Goal: Find specific page/section: Find specific page/section

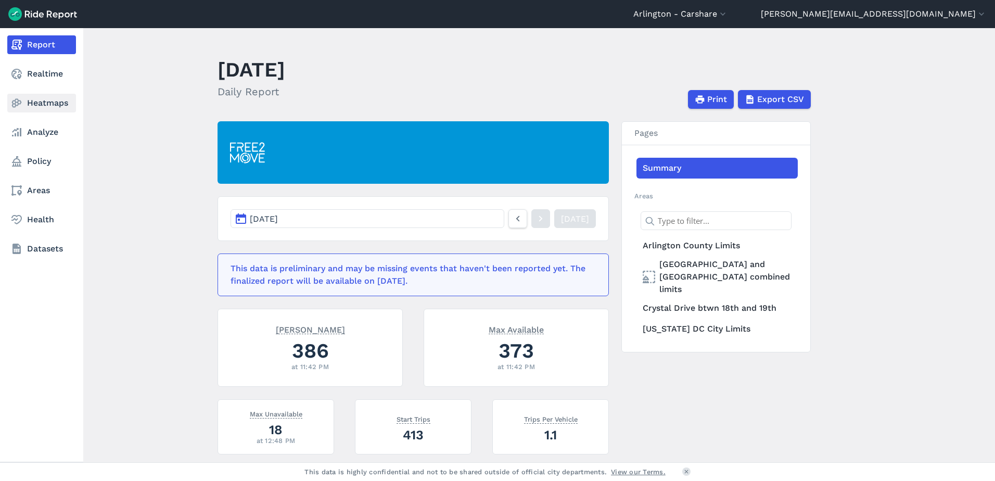
click at [20, 109] on link "Heatmaps" at bounding box center [41, 103] width 69 height 19
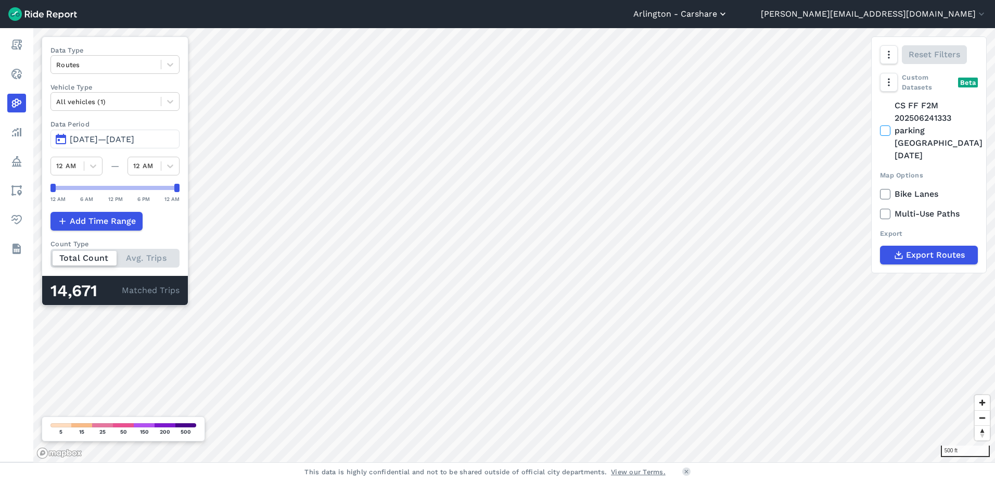
click at [728, 18] on button "Arlington - Carshare" at bounding box center [680, 14] width 95 height 12
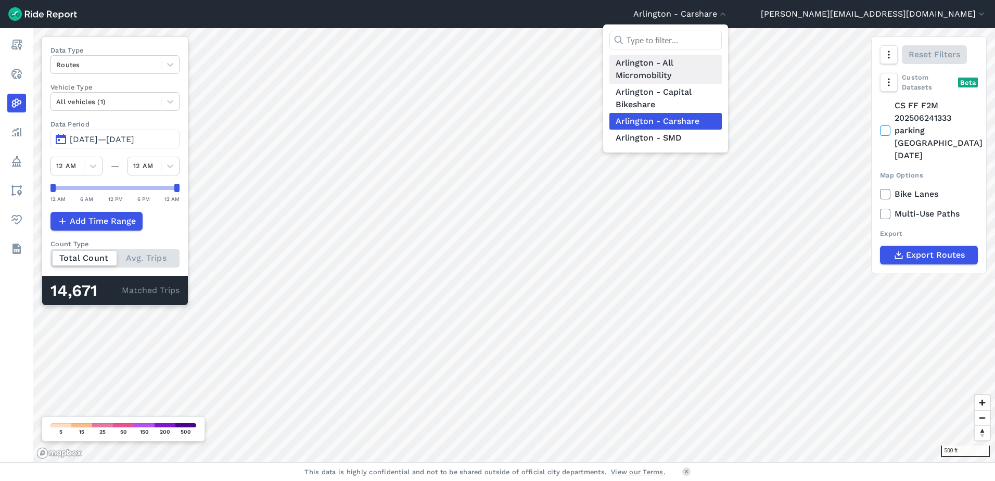
click at [722, 68] on link "Arlington - All Micromobility" at bounding box center [665, 69] width 112 height 29
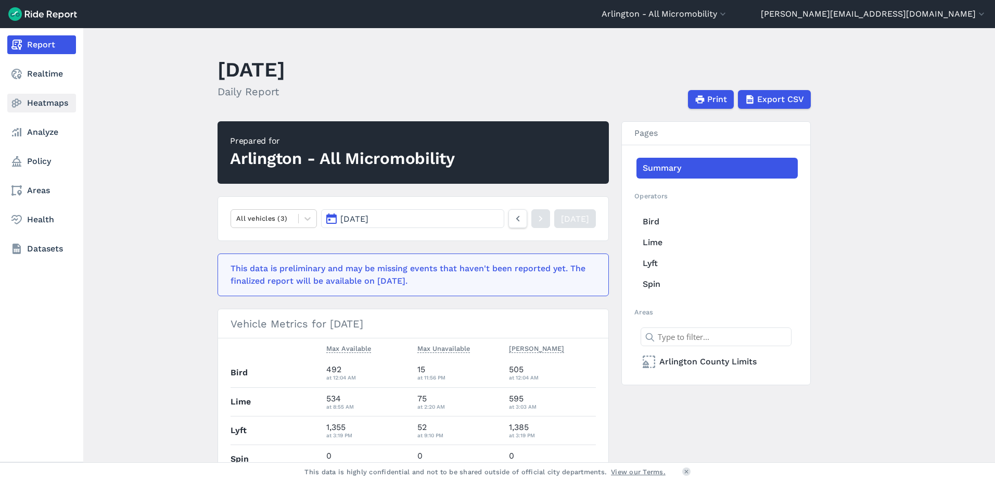
click at [30, 97] on link "Heatmaps" at bounding box center [41, 103] width 69 height 19
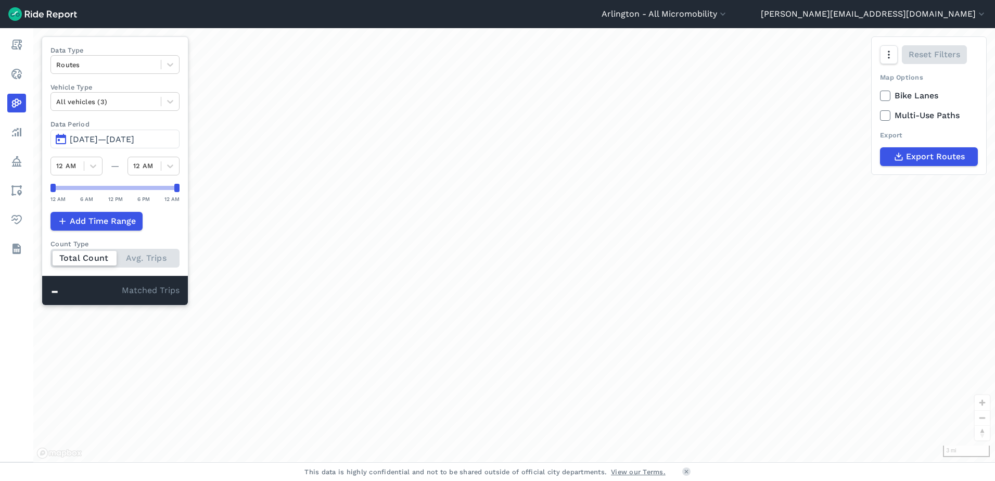
drag, startPoint x: 475, startPoint y: 226, endPoint x: 492, endPoint y: 213, distance: 21.1
click at [492, 213] on div "loading" at bounding box center [513, 245] width 961 height 434
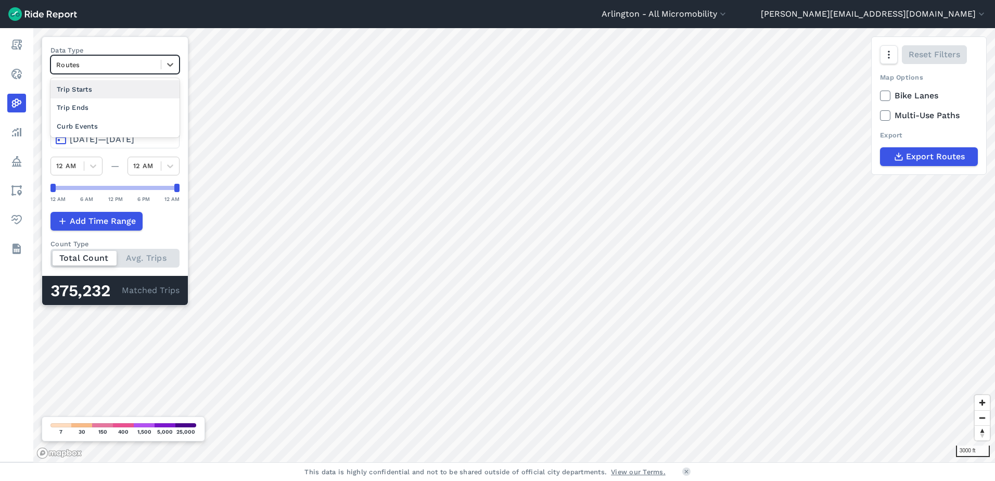
click at [145, 67] on div at bounding box center [105, 65] width 99 height 12
click at [108, 108] on div "Trip Ends" at bounding box center [114, 107] width 129 height 18
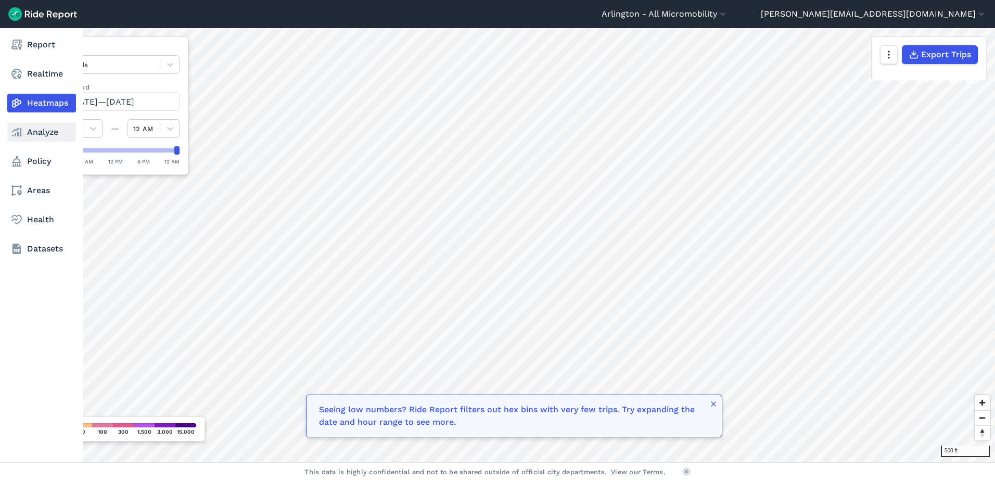
click at [21, 131] on use at bounding box center [16, 132] width 9 height 8
